Goal: Transaction & Acquisition: Purchase product/service

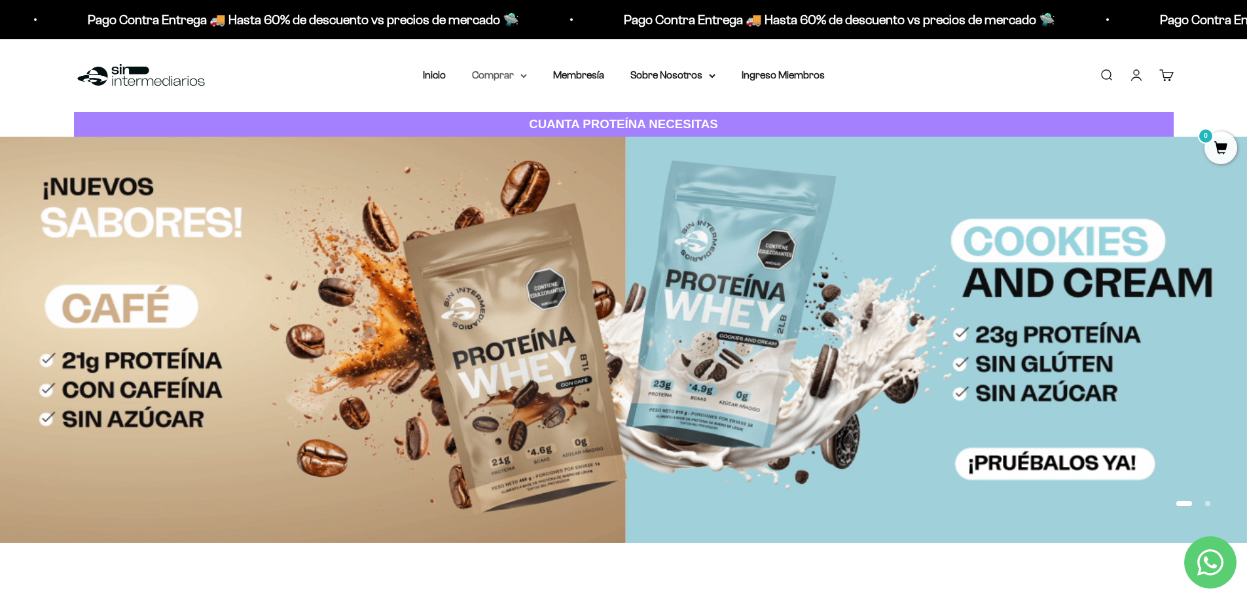
click at [515, 75] on summary "Comprar" at bounding box center [499, 75] width 55 height 17
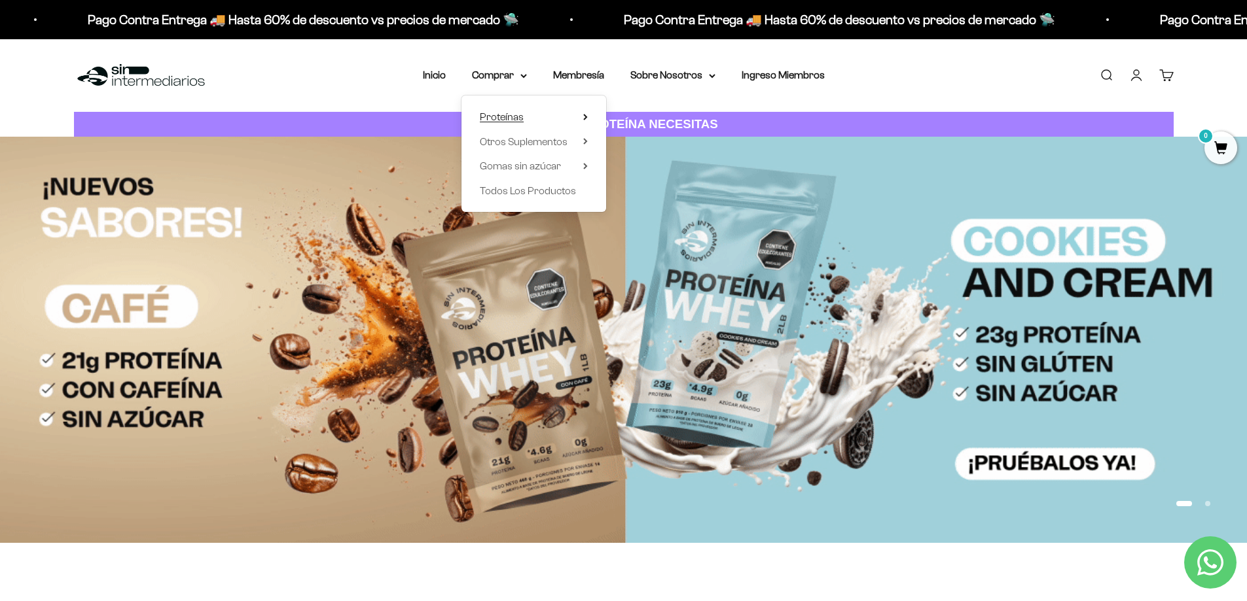
click at [522, 116] on span "Proteínas" at bounding box center [502, 116] width 44 height 11
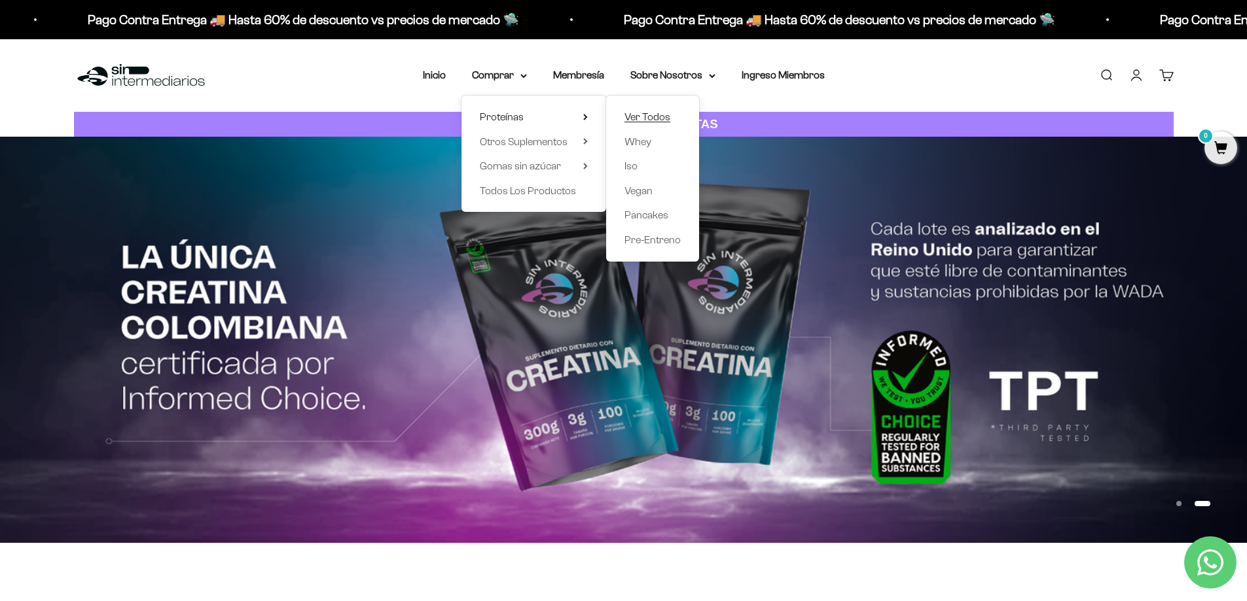
click at [651, 113] on span "Ver Todos" at bounding box center [647, 116] width 46 height 11
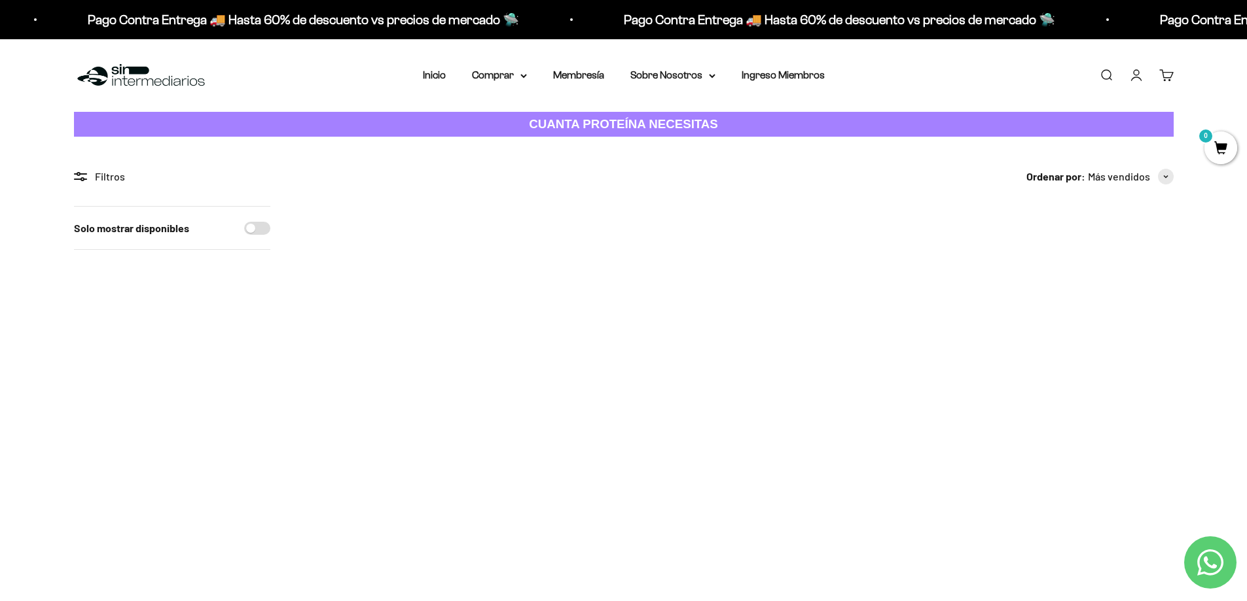
click at [379, 293] on img at bounding box center [383, 287] width 162 height 162
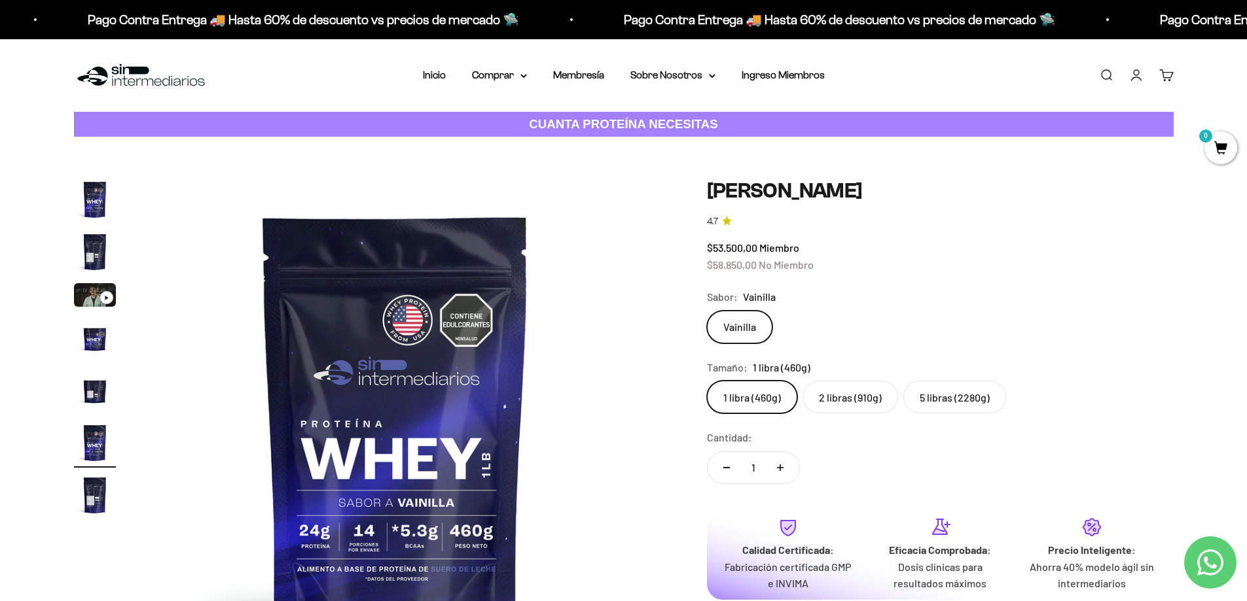
click at [849, 397] on label "2 libras (910g)" at bounding box center [850, 397] width 96 height 33
click at [707, 381] on input "2 libras (910g)" at bounding box center [706, 380] width 1 height 1
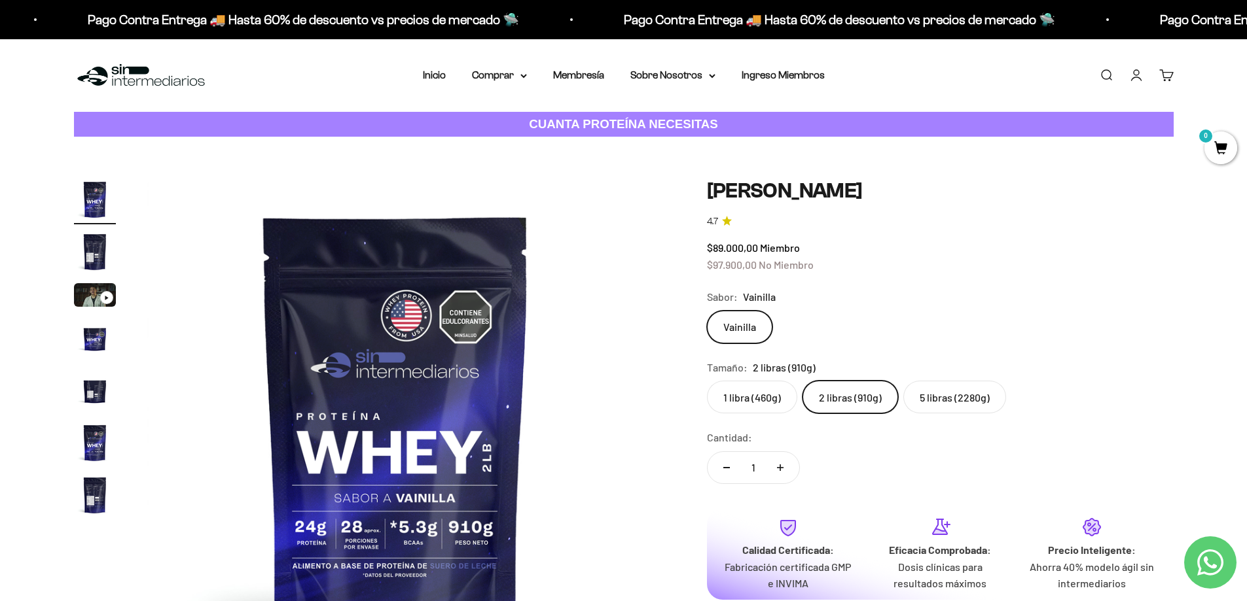
click at [976, 400] on label "5 libras (2280g)" at bounding box center [954, 397] width 103 height 33
click at [707, 381] on input "5 libras (2280g)" at bounding box center [706, 380] width 1 height 1
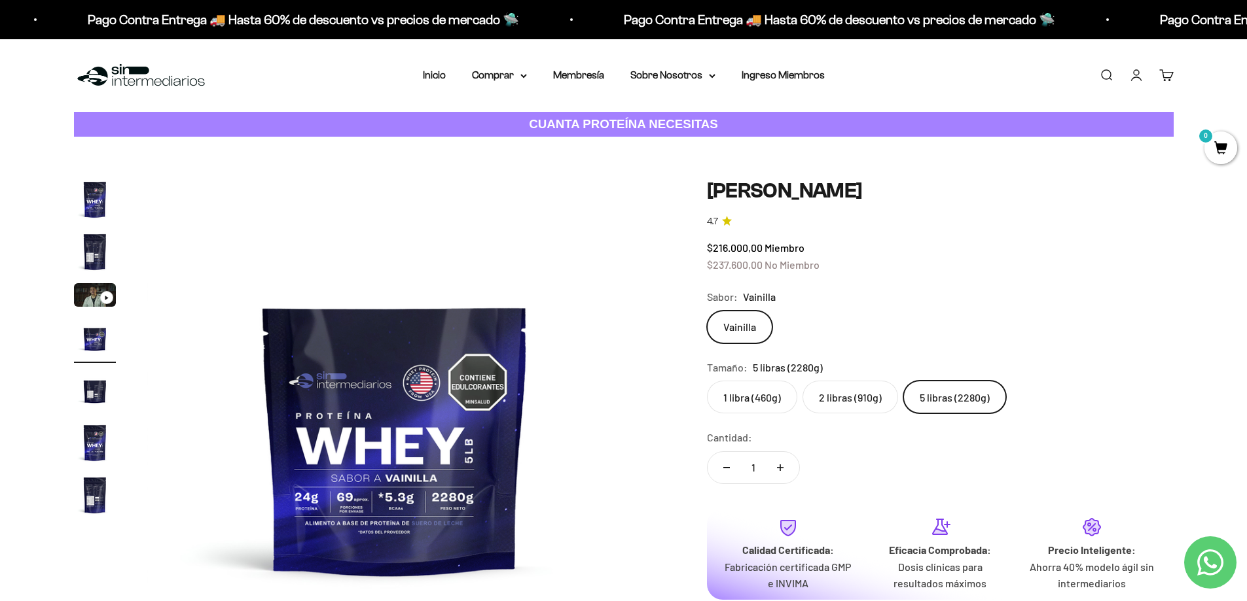
click at [849, 402] on label "2 libras (910g)" at bounding box center [850, 397] width 96 height 33
click at [707, 381] on input "2 libras (910g)" at bounding box center [706, 380] width 1 height 1
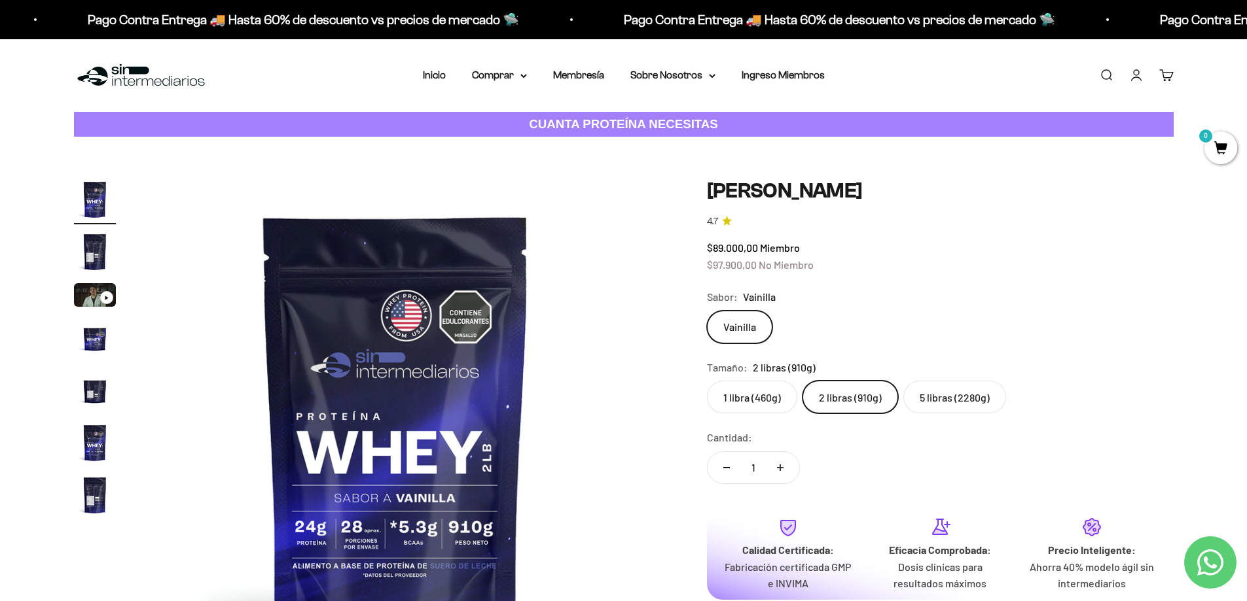
scroll to position [131, 0]
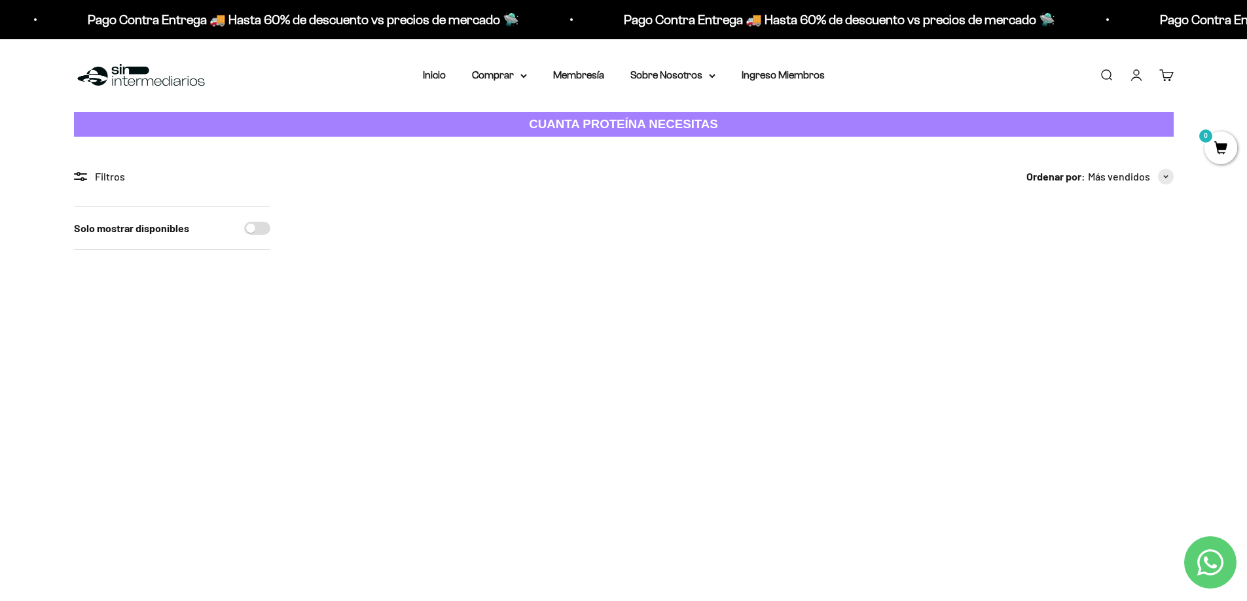
click at [359, 250] on img at bounding box center [383, 287] width 162 height 162
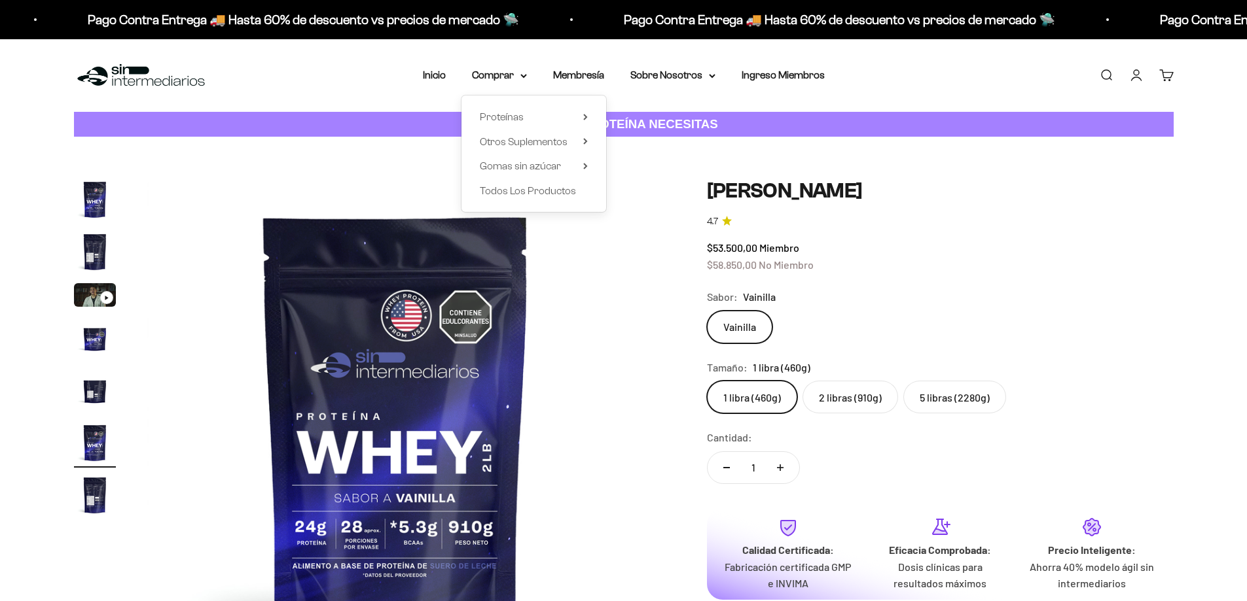
click at [514, 139] on span "Otros Suplementos" at bounding box center [524, 141] width 88 height 11
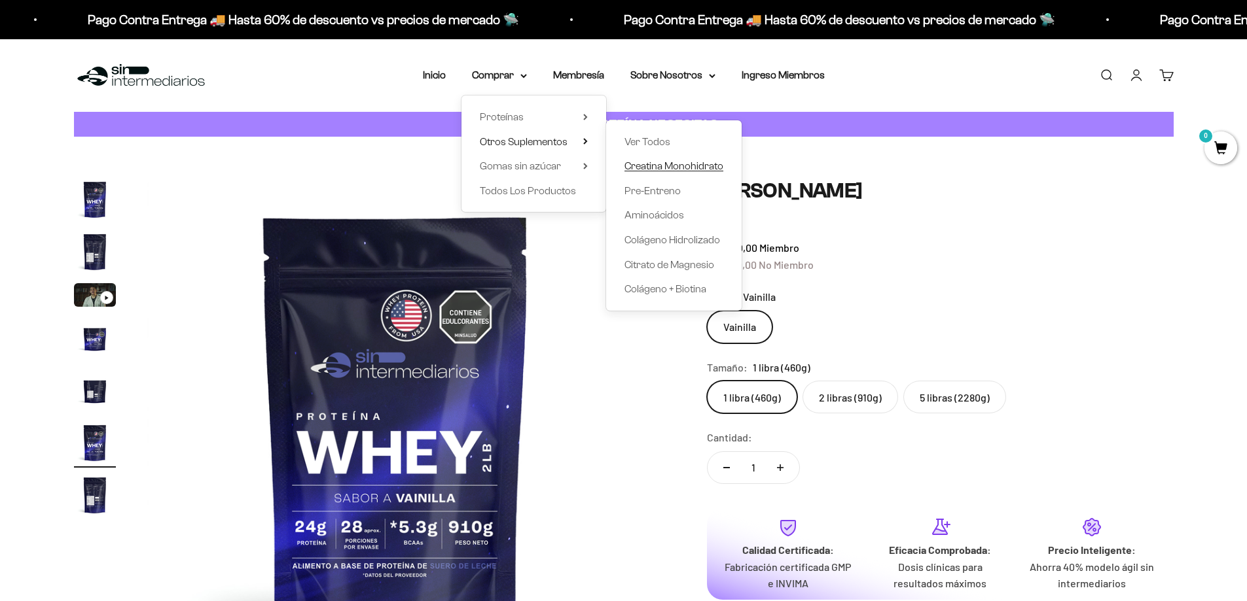
click at [679, 164] on span "Creatina Monohidrato" at bounding box center [673, 165] width 99 height 11
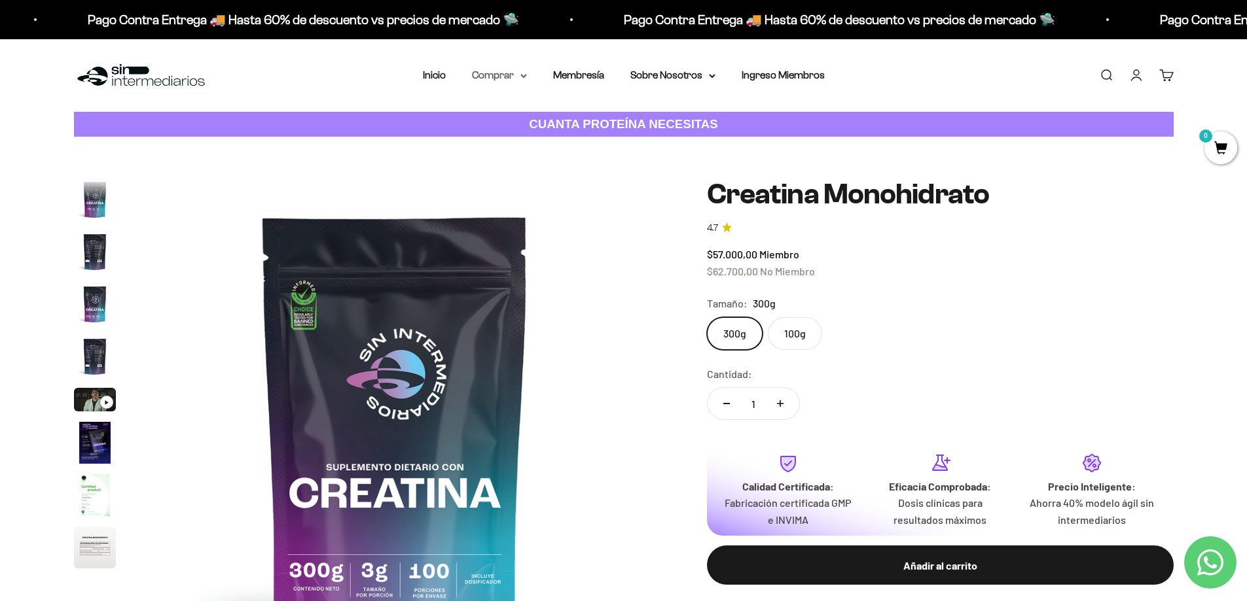
scroll to position [54, 0]
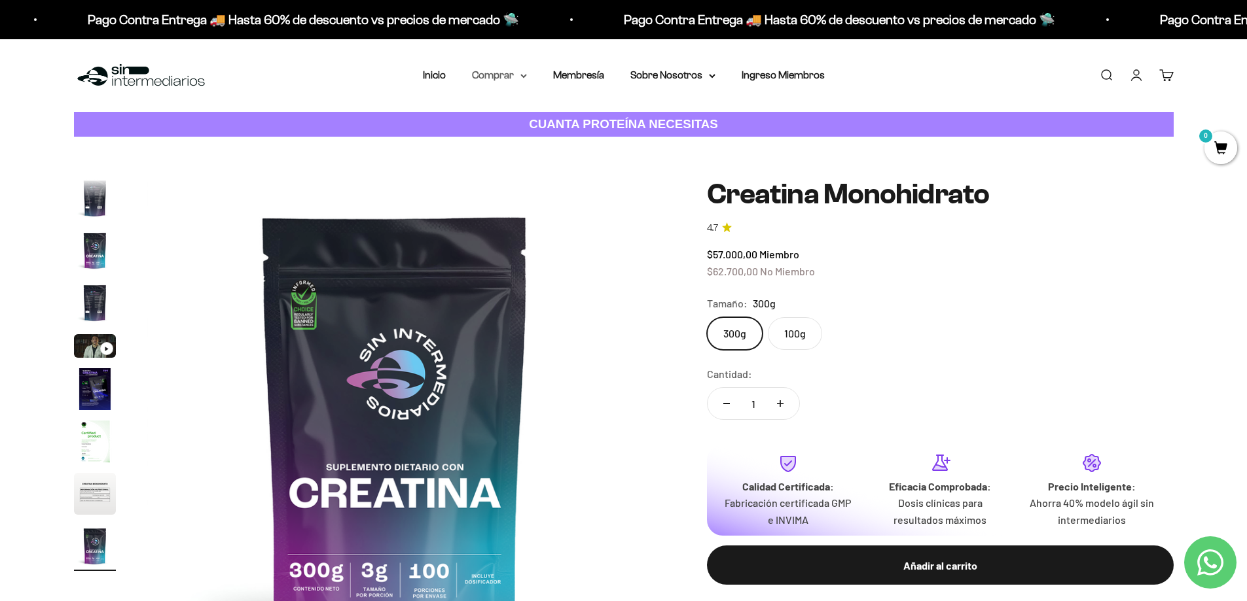
click at [501, 77] on summary "Comprar" at bounding box center [499, 75] width 55 height 17
click at [580, 141] on summary "Otros Suplementos" at bounding box center [534, 141] width 108 height 17
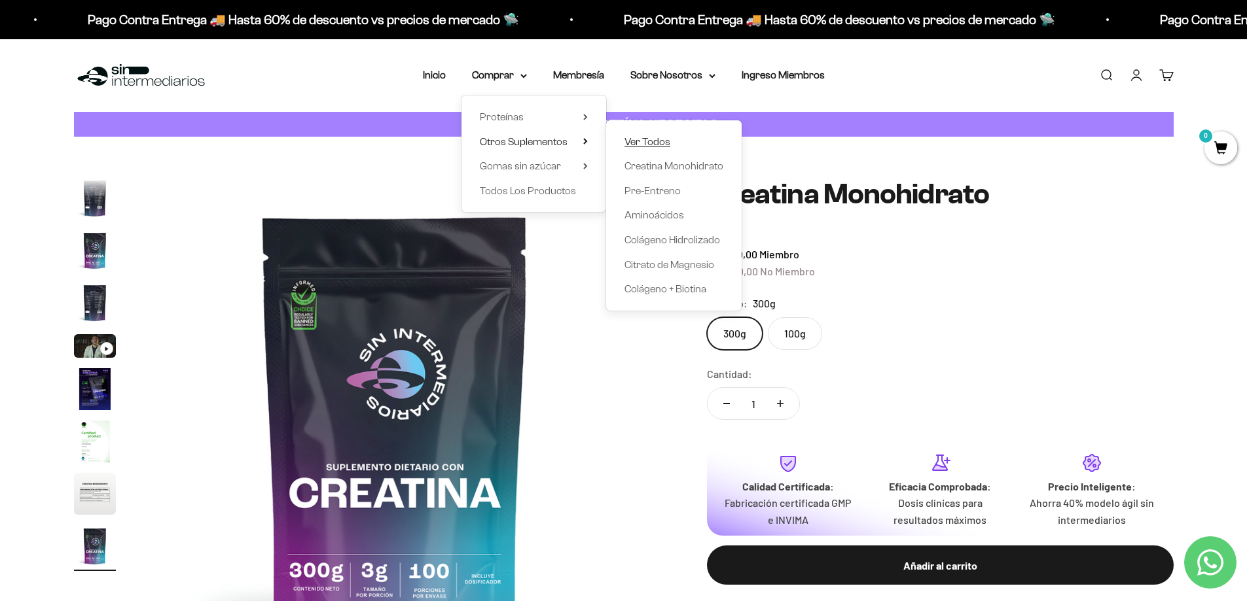
click at [650, 139] on span "Ver Todos" at bounding box center [647, 141] width 46 height 11
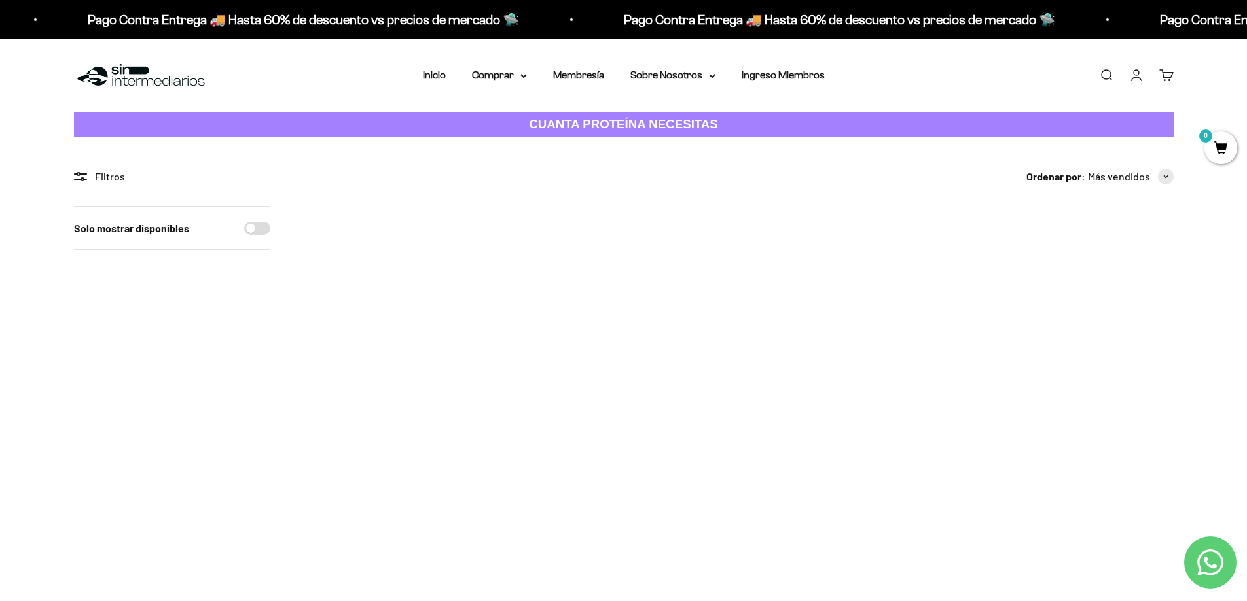
click at [372, 282] on img at bounding box center [383, 287] width 162 height 162
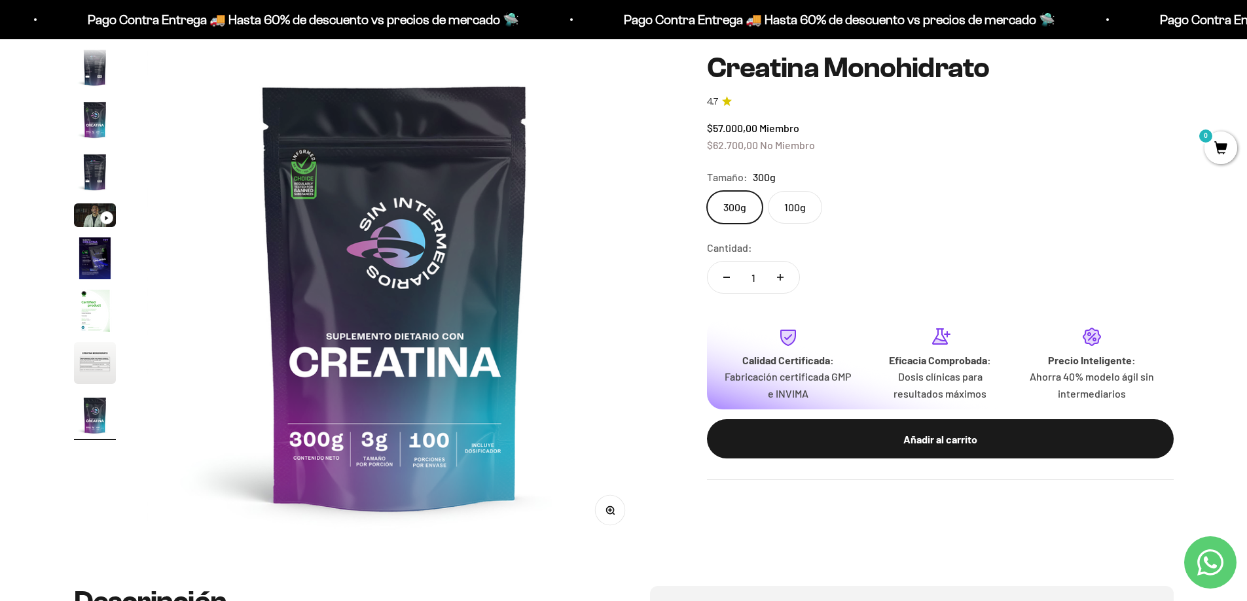
click at [792, 215] on label "100g" at bounding box center [795, 207] width 54 height 33
click at [707, 191] on input "100g" at bounding box center [706, 190] width 1 height 1
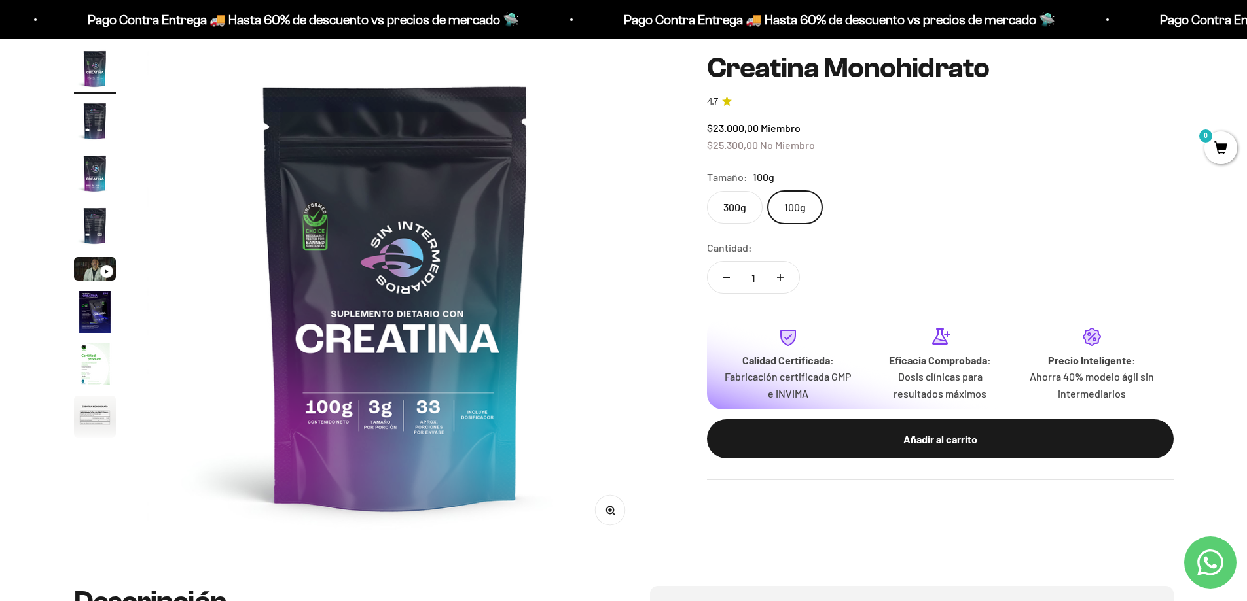
click at [88, 363] on img "Ir al artículo 7" at bounding box center [95, 365] width 42 height 42
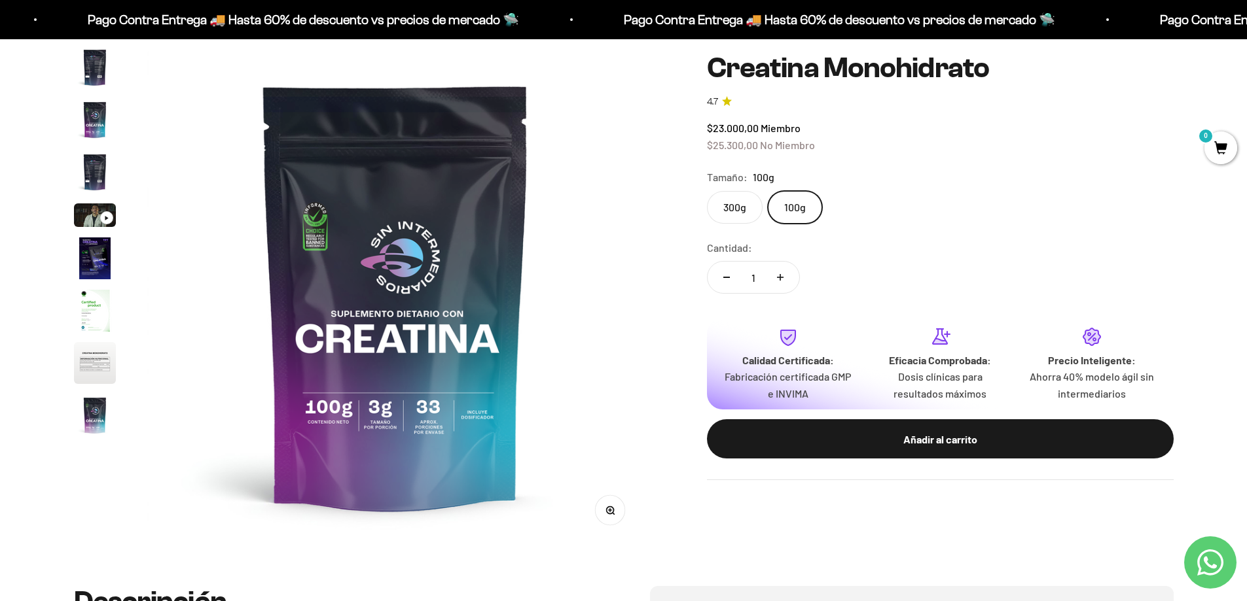
scroll to position [0, 3075]
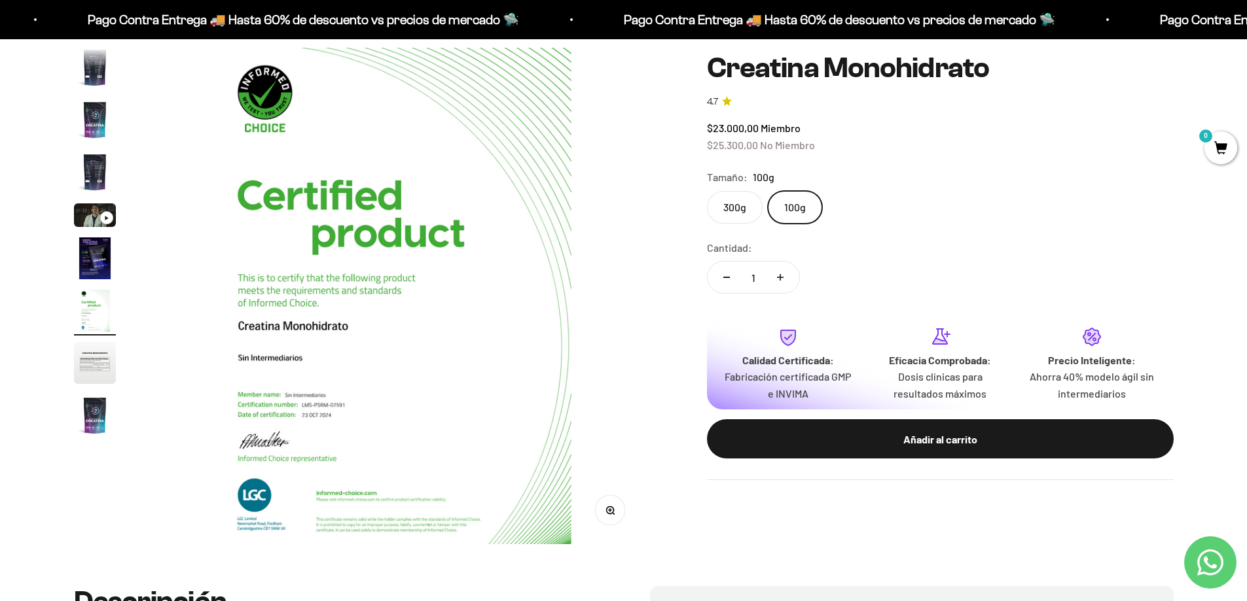
click at [92, 411] on img "Ir al artículo 9" at bounding box center [95, 416] width 42 height 42
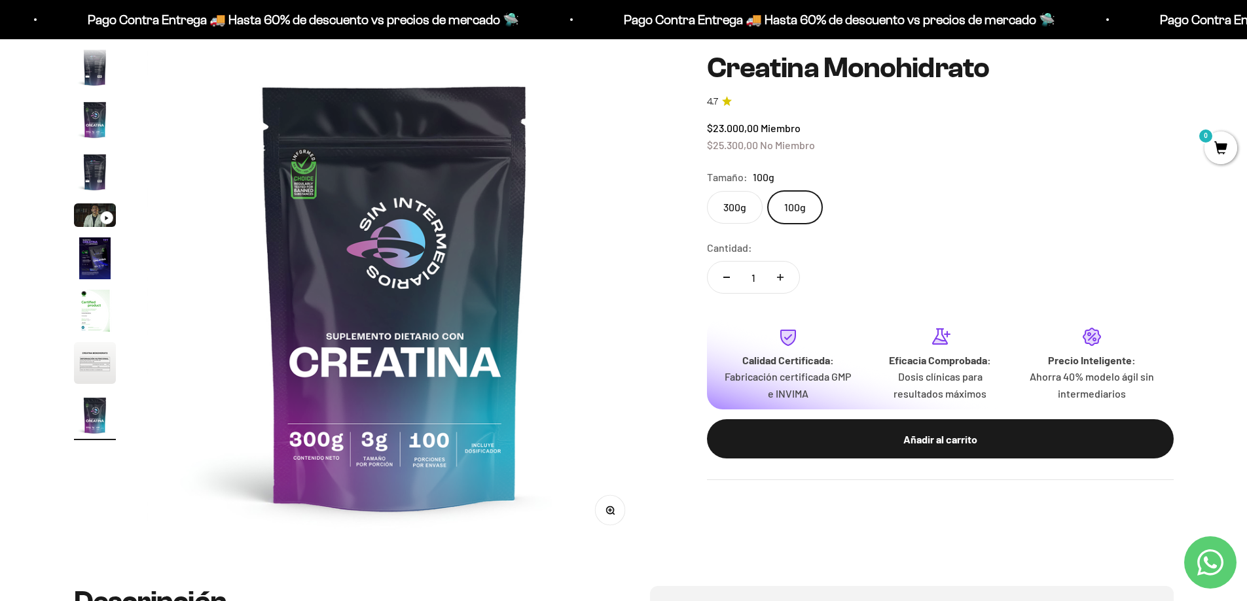
scroll to position [458, 0]
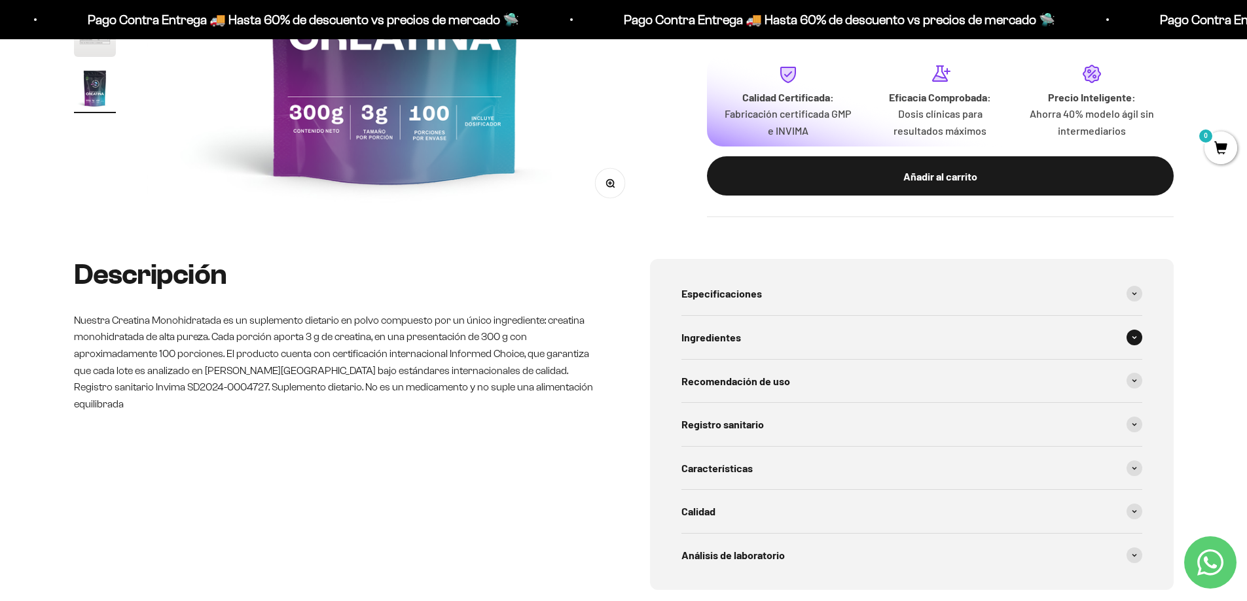
click at [774, 338] on div "Ingredientes" at bounding box center [911, 337] width 461 height 43
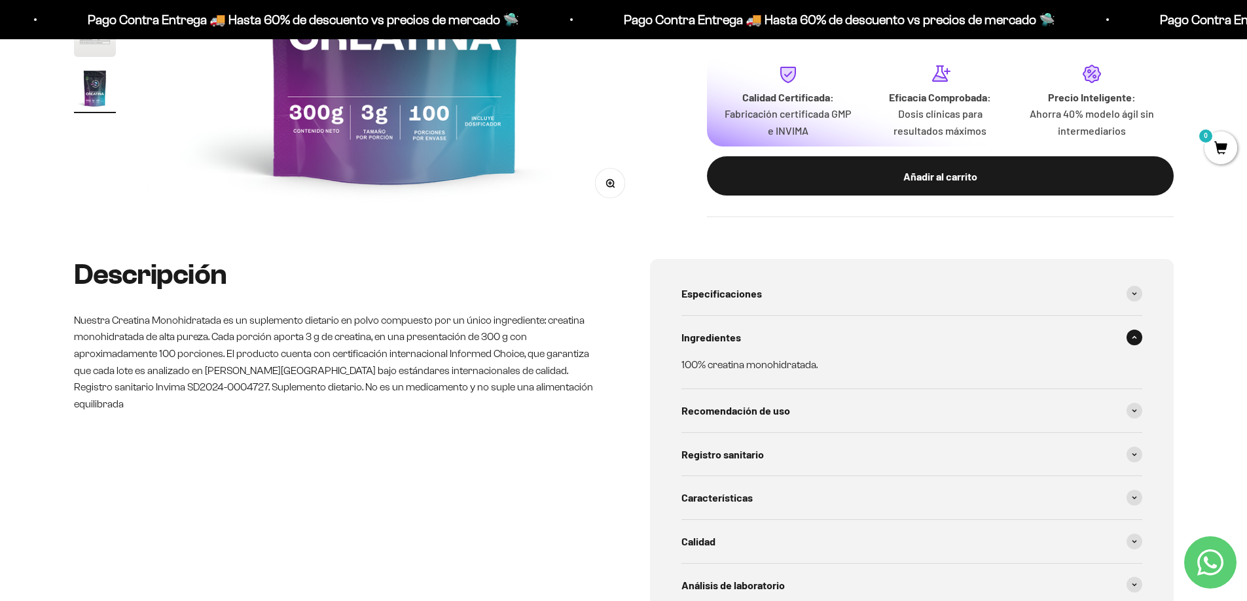
click at [774, 338] on div "Ingredientes" at bounding box center [911, 337] width 461 height 43
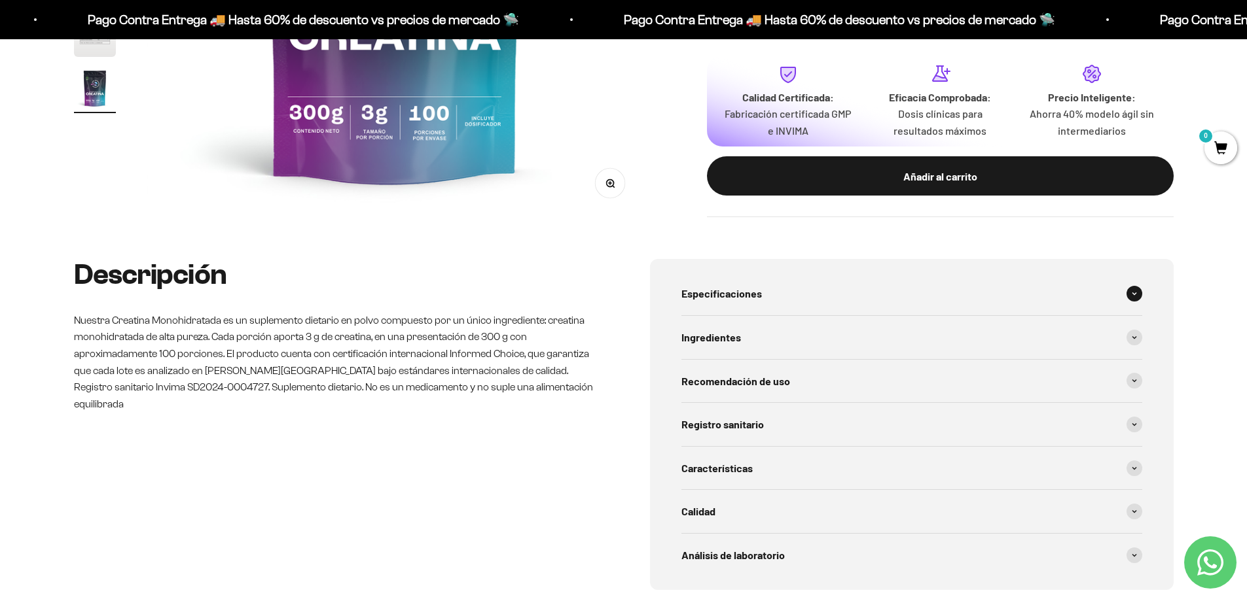
click at [771, 297] on div "Especificaciones" at bounding box center [911, 293] width 461 height 43
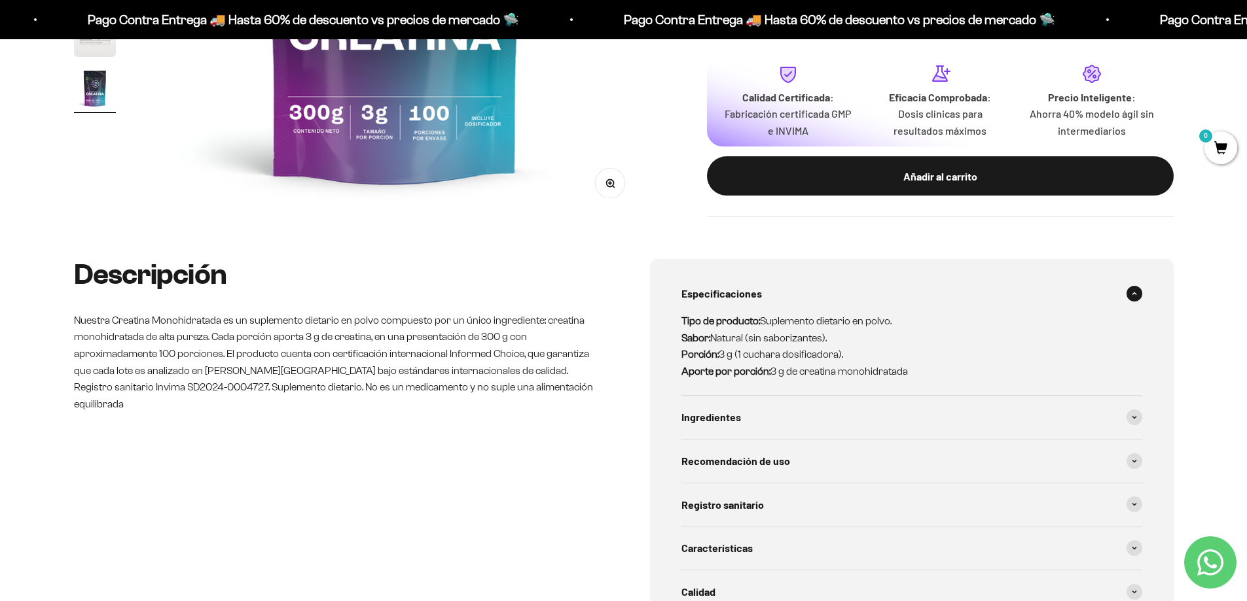
click at [771, 297] on div "Especificaciones" at bounding box center [911, 293] width 461 height 43
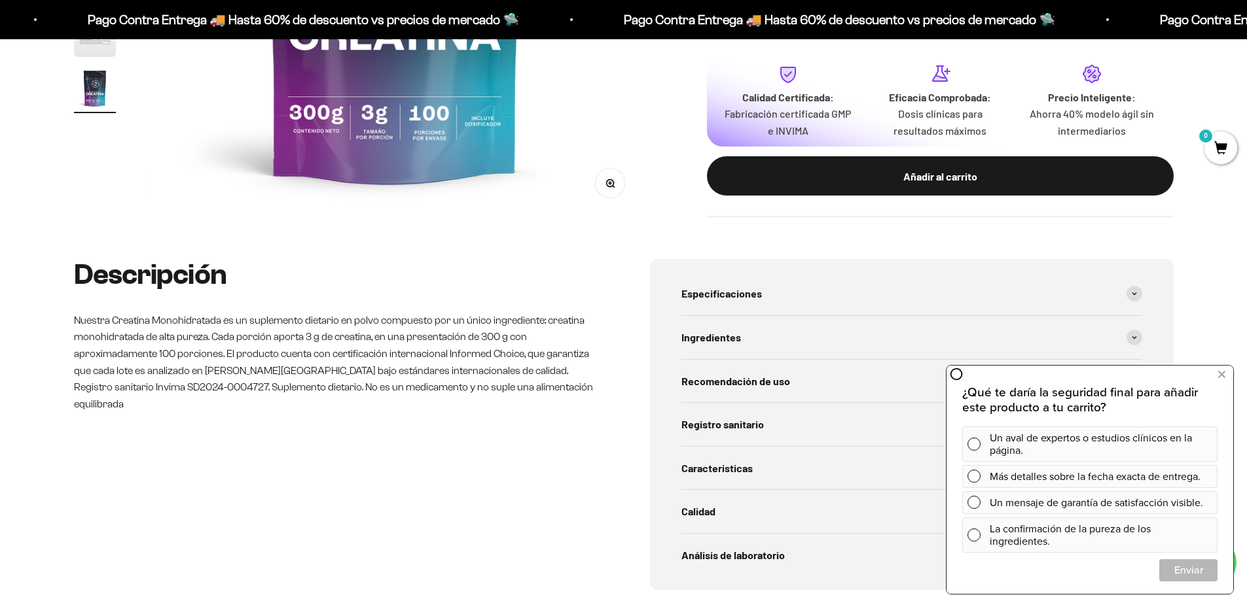
scroll to position [131, 0]
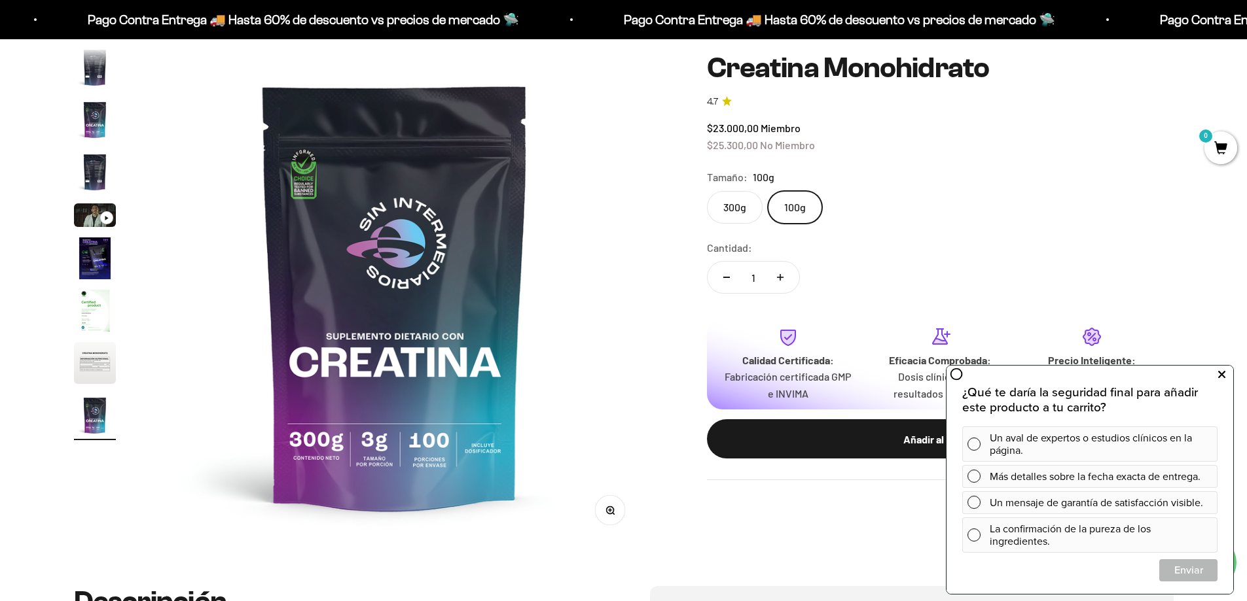
click at [1224, 377] on icon at bounding box center [1221, 374] width 7 height 17
